Goal: Information Seeking & Learning: Learn about a topic

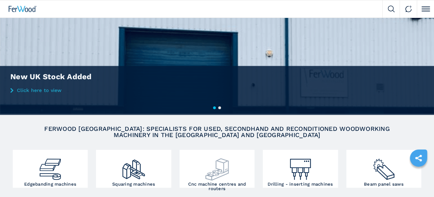
click at [242, 174] on div at bounding box center [216, 167] width 71 height 30
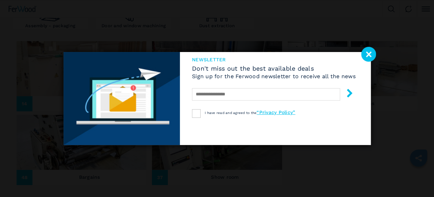
scroll to position [259, 0]
click at [373, 53] on image at bounding box center [368, 54] width 15 height 15
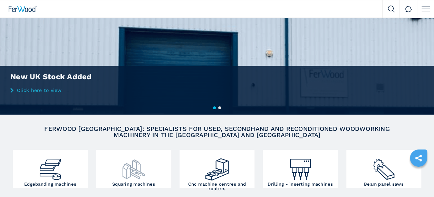
click at [142, 168] on img at bounding box center [133, 167] width 25 height 30
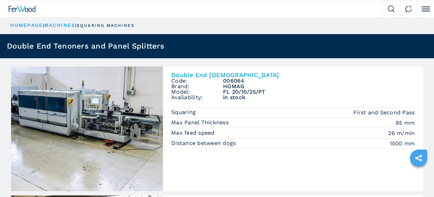
click at [25, 25] on link "HOMEPAGE" at bounding box center [26, 25] width 32 height 6
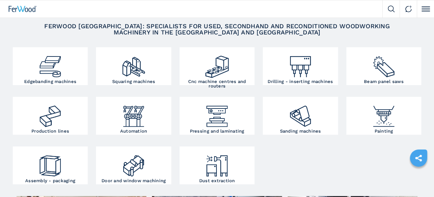
scroll to position [136, 0]
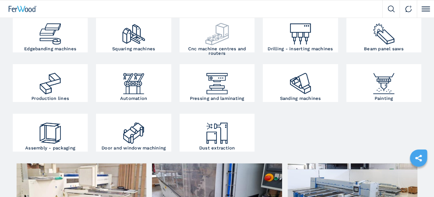
click at [211, 25] on img at bounding box center [216, 31] width 25 height 30
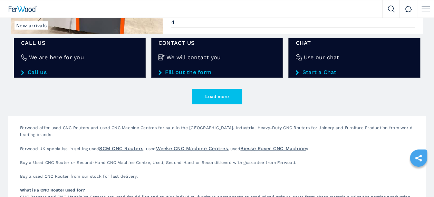
scroll to position [1082, 0]
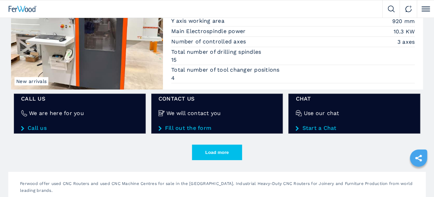
click at [221, 149] on button "Load more" at bounding box center [217, 153] width 50 height 16
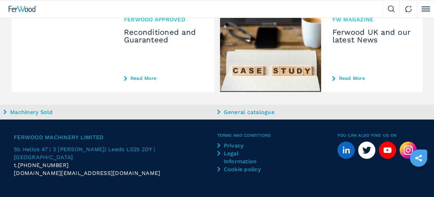
scroll to position [2542, 0]
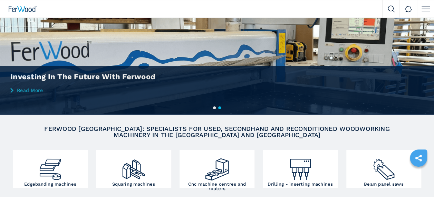
click at [429, 9] on span at bounding box center [426, 9] width 8 height 1
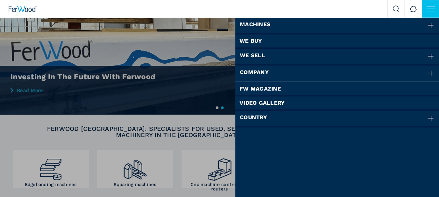
click at [427, 119] on div at bounding box center [431, 119] width 8 height 8
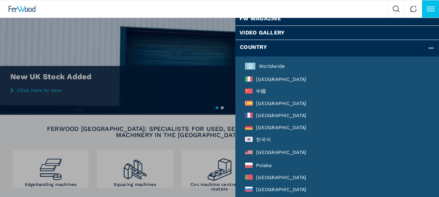
scroll to position [85, 0]
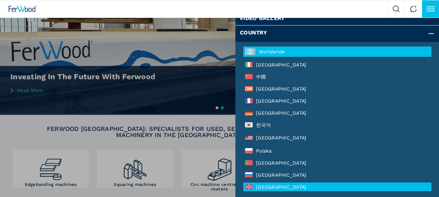
click at [268, 51] on div "Worldwide" at bounding box center [337, 52] width 188 height 10
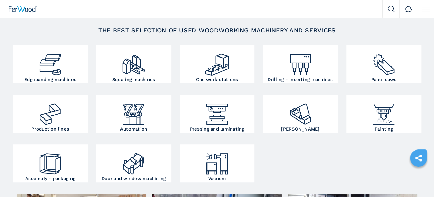
scroll to position [89, 0]
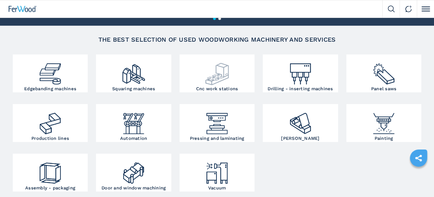
click at [222, 81] on img at bounding box center [216, 71] width 25 height 30
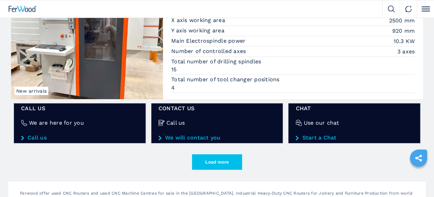
scroll to position [1064, 0]
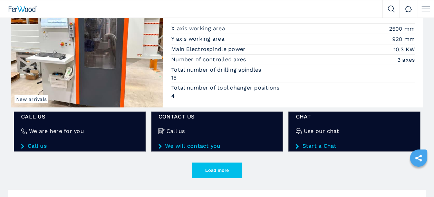
click at [224, 167] on button "Load more" at bounding box center [217, 171] width 50 height 16
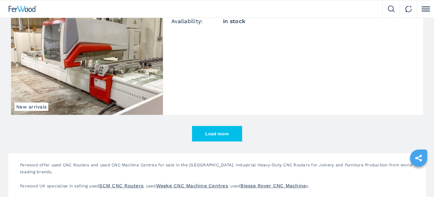
scroll to position [2130, 0]
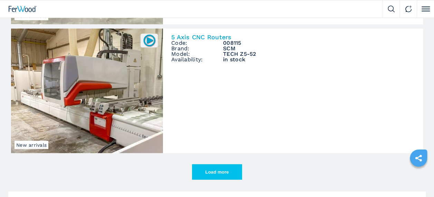
click at [213, 167] on button "Load more" at bounding box center [217, 173] width 50 height 16
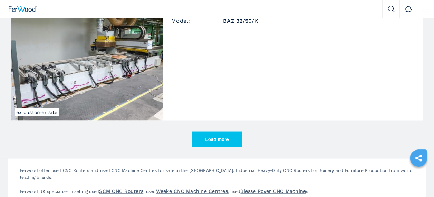
scroll to position [3177, 0]
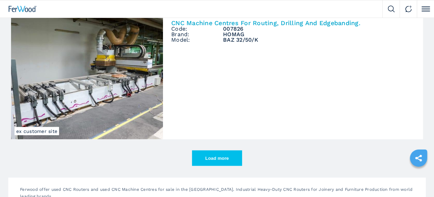
click at [222, 155] on button "Load more" at bounding box center [217, 159] width 50 height 16
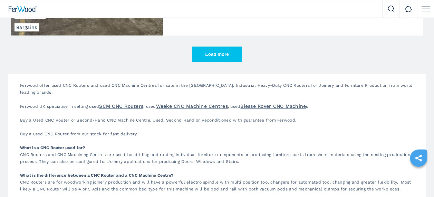
scroll to position [4320, 0]
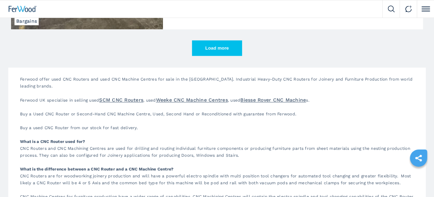
click at [214, 43] on button "Load more" at bounding box center [217, 48] width 50 height 16
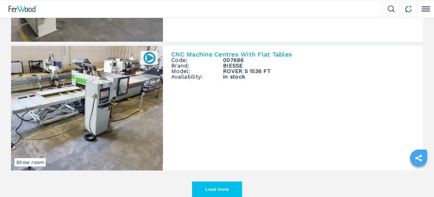
scroll to position [5219, 0]
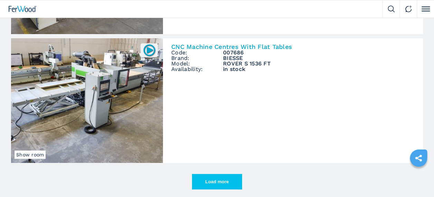
click at [209, 176] on button "Load more" at bounding box center [217, 182] width 50 height 16
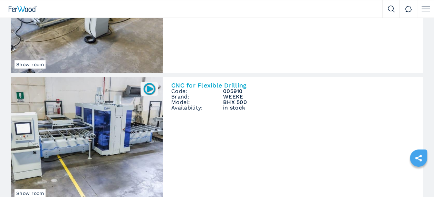
scroll to position [5318, 0]
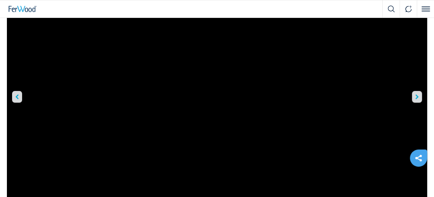
scroll to position [56, 0]
click at [419, 118] on button "right-button" at bounding box center [417, 120] width 10 height 12
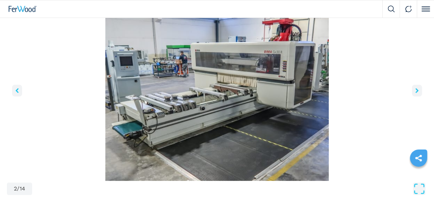
click at [419, 118] on img "Go to Slide 2" at bounding box center [217, 97] width 420 height 167
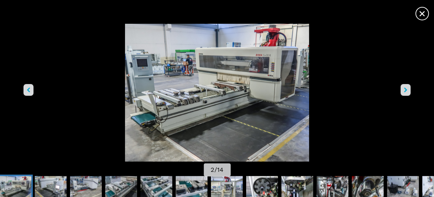
click at [419, 118] on div "Go to Slide 2" at bounding box center [217, 93] width 434 height 138
click at [407, 88] on button "right-button" at bounding box center [405, 90] width 10 height 12
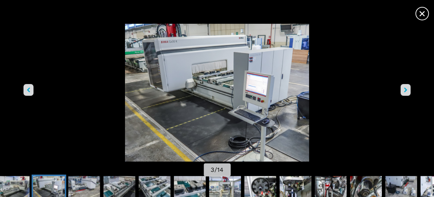
click at [407, 88] on button "right-button" at bounding box center [405, 90] width 10 height 12
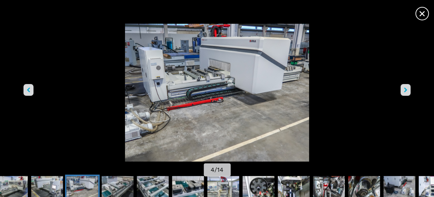
click at [407, 88] on button "right-button" at bounding box center [405, 90] width 10 height 12
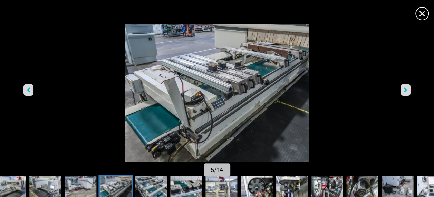
click at [407, 88] on button "right-button" at bounding box center [405, 90] width 10 height 12
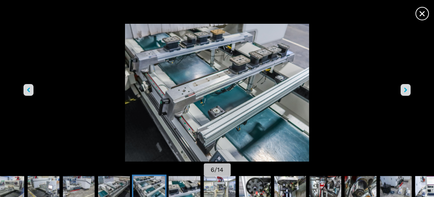
click at [407, 88] on button "right-button" at bounding box center [405, 90] width 10 height 12
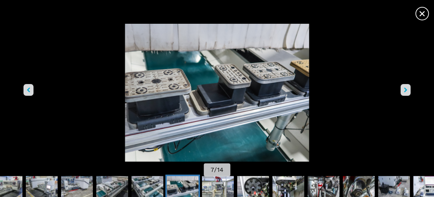
click at [407, 88] on button "right-button" at bounding box center [405, 90] width 10 height 12
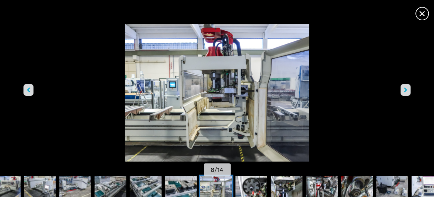
click at [407, 88] on button "right-button" at bounding box center [405, 90] width 10 height 12
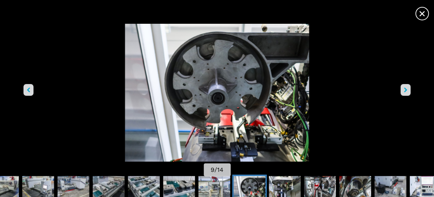
click at [407, 88] on button "right-button" at bounding box center [405, 90] width 10 height 12
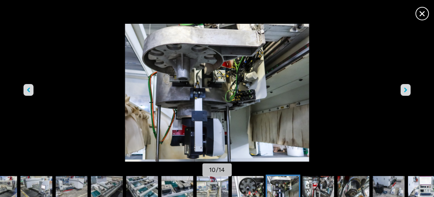
click at [407, 88] on button "right-button" at bounding box center [405, 90] width 10 height 12
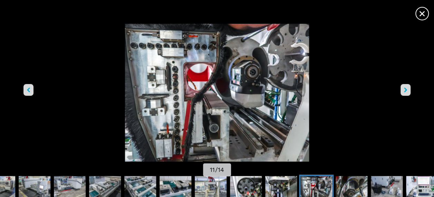
click at [407, 88] on button "right-button" at bounding box center [405, 90] width 10 height 12
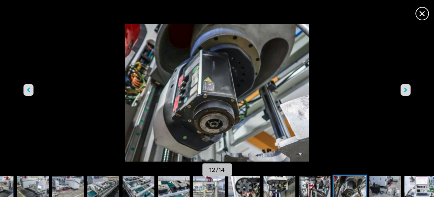
click at [407, 88] on button "right-button" at bounding box center [405, 90] width 10 height 12
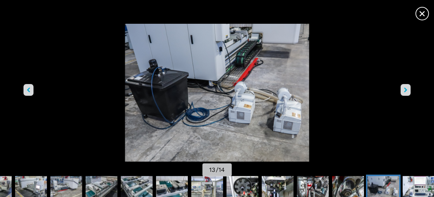
click at [407, 88] on button "right-button" at bounding box center [405, 90] width 10 height 12
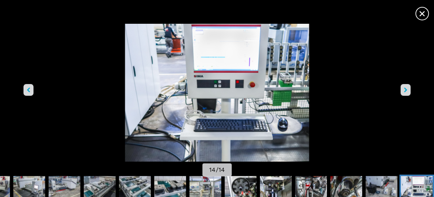
click at [407, 88] on button "right-button" at bounding box center [405, 90] width 10 height 12
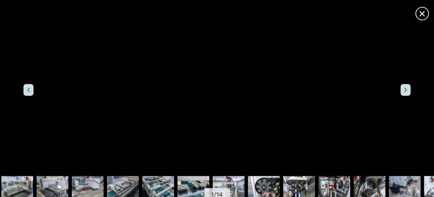
click at [407, 88] on button "right-button" at bounding box center [405, 90] width 10 height 12
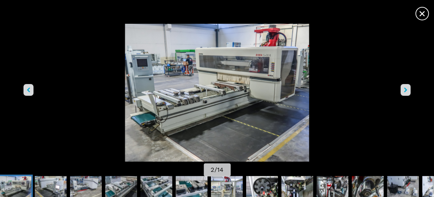
click at [407, 88] on button "right-button" at bounding box center [405, 90] width 10 height 12
click at [422, 14] on span "×" at bounding box center [422, 12] width 12 height 12
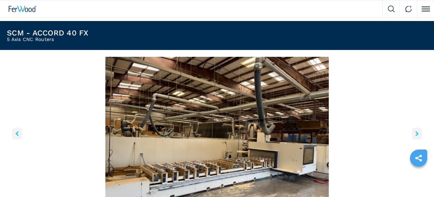
scroll to position [19, 0]
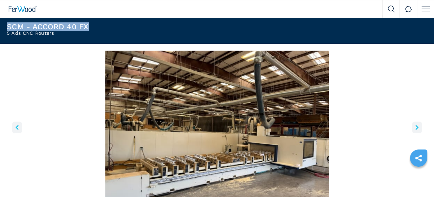
drag, startPoint x: 93, startPoint y: 26, endPoint x: 7, endPoint y: 27, distance: 85.6
click at [7, 27] on header "SCM - ACCORD 40 FX 5 Axis CNC Routers" at bounding box center [217, 29] width 434 height 29
copy h1 "SCM - ACCORD 40 FX"
